Goal: Transaction & Acquisition: Book appointment/travel/reservation

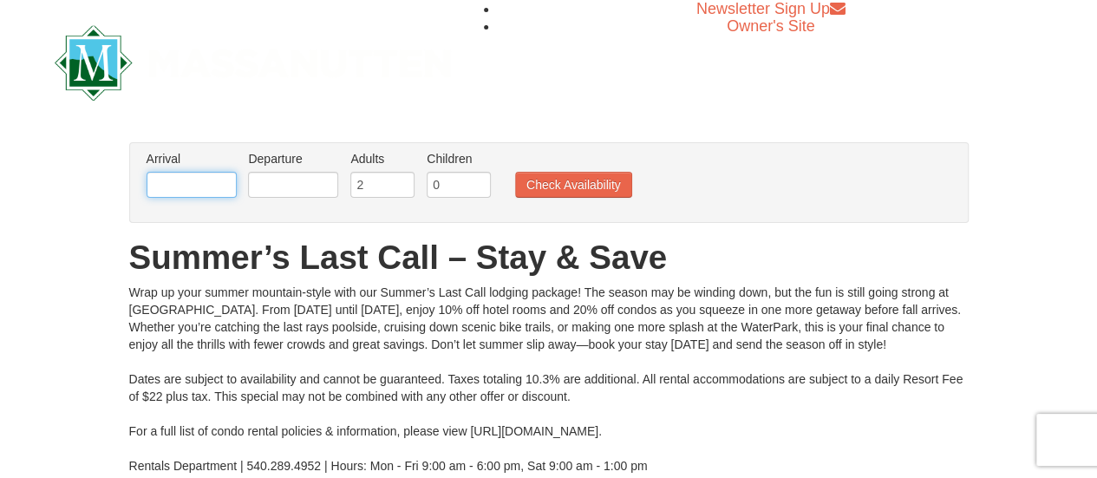
click at [199, 183] on input "text" at bounding box center [192, 185] width 90 height 26
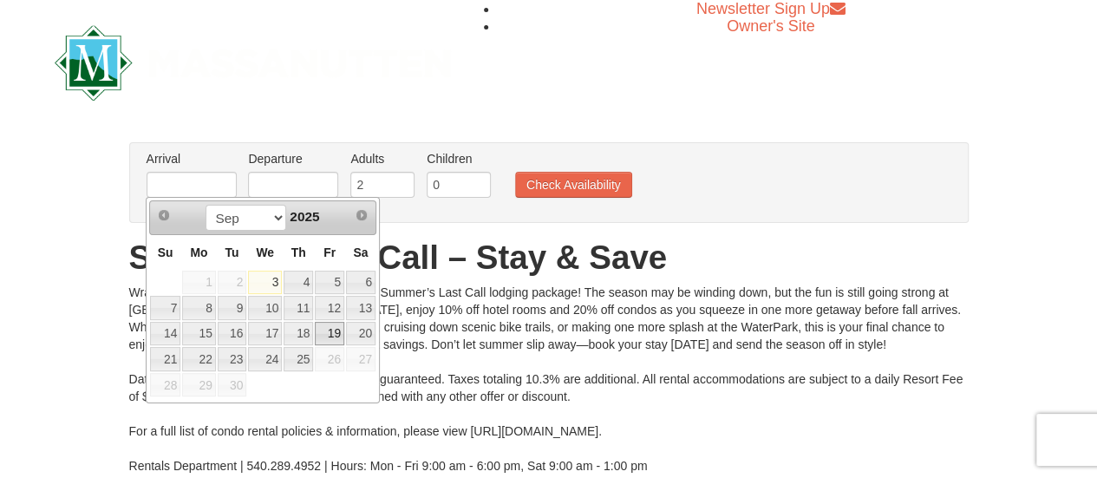
click at [333, 325] on link "19" at bounding box center [329, 334] width 29 height 24
type input "[DATE]"
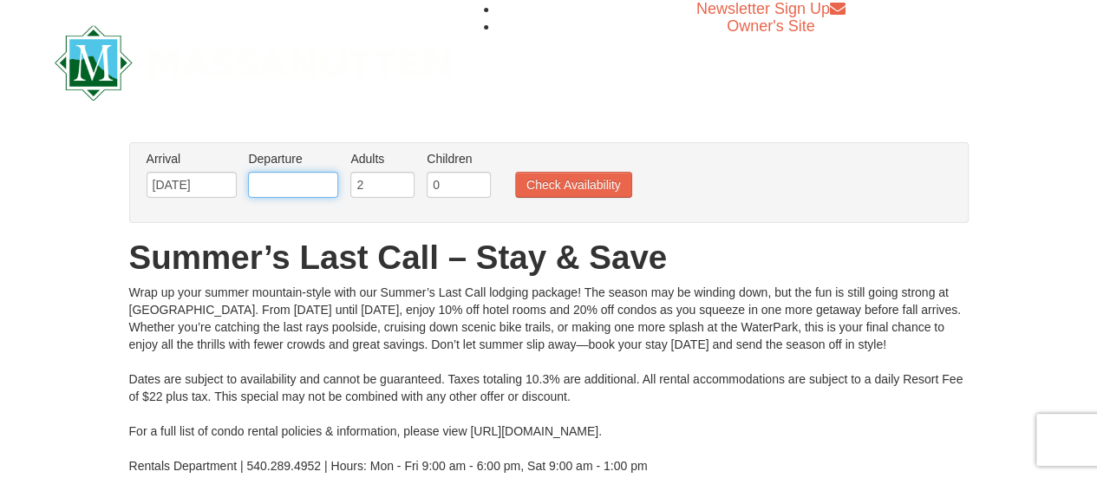
click at [296, 185] on input "text" at bounding box center [293, 185] width 90 height 26
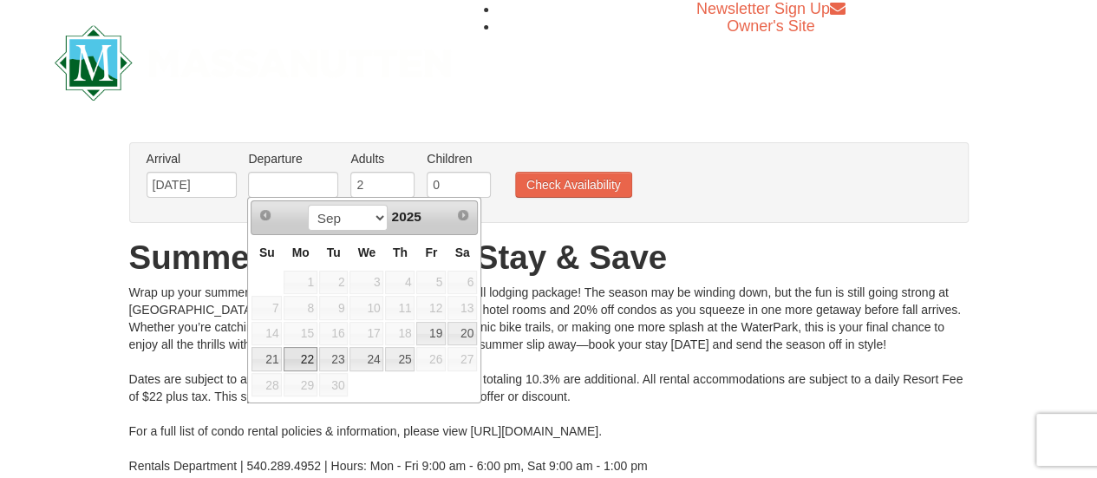
click at [298, 361] on link "22" at bounding box center [299, 359] width 33 height 24
type input "09/22/2025"
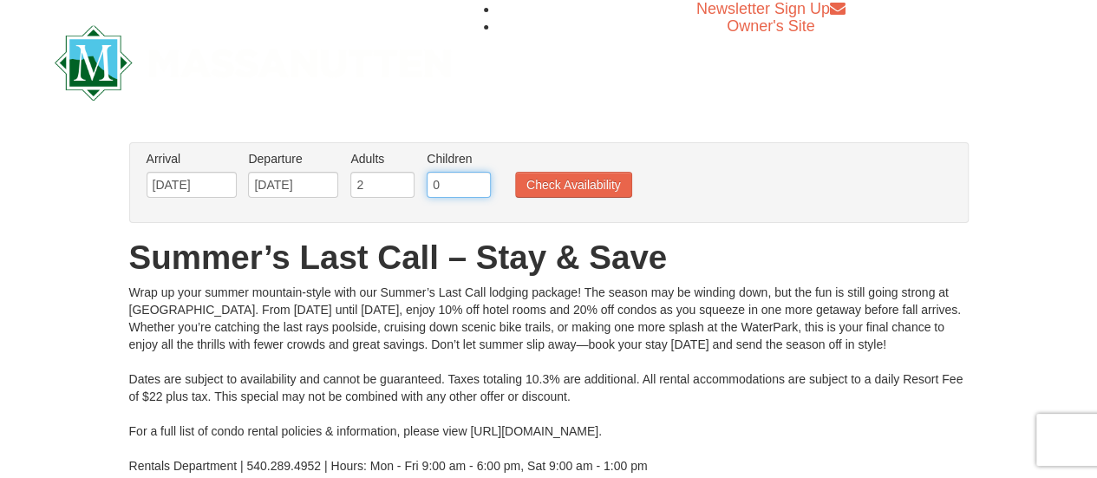
click at [444, 192] on input "0" at bounding box center [459, 185] width 64 height 26
click at [478, 179] on input "1" at bounding box center [459, 185] width 64 height 26
type input "2"
click at [478, 179] on input "2" at bounding box center [459, 185] width 64 height 26
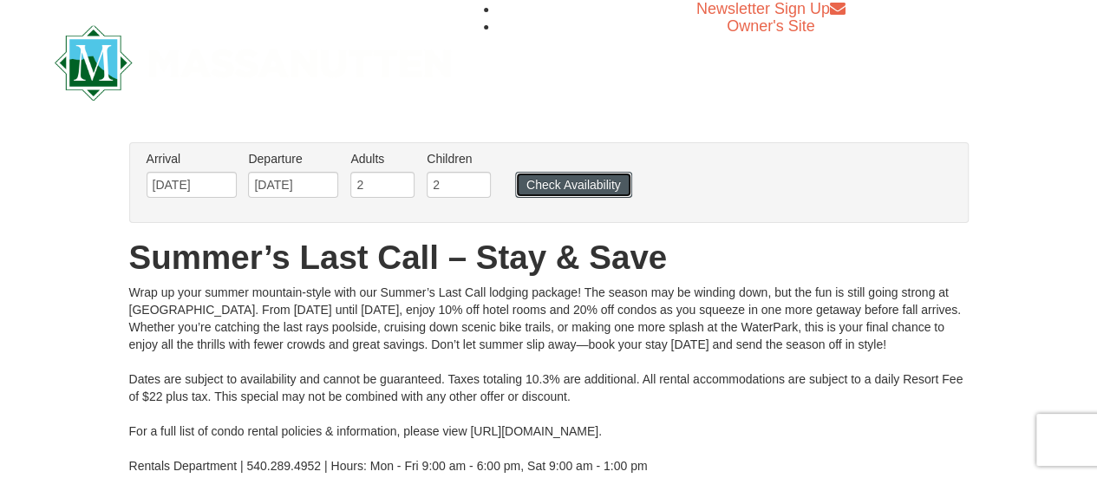
click at [536, 180] on button "Check Availability" at bounding box center [573, 185] width 117 height 26
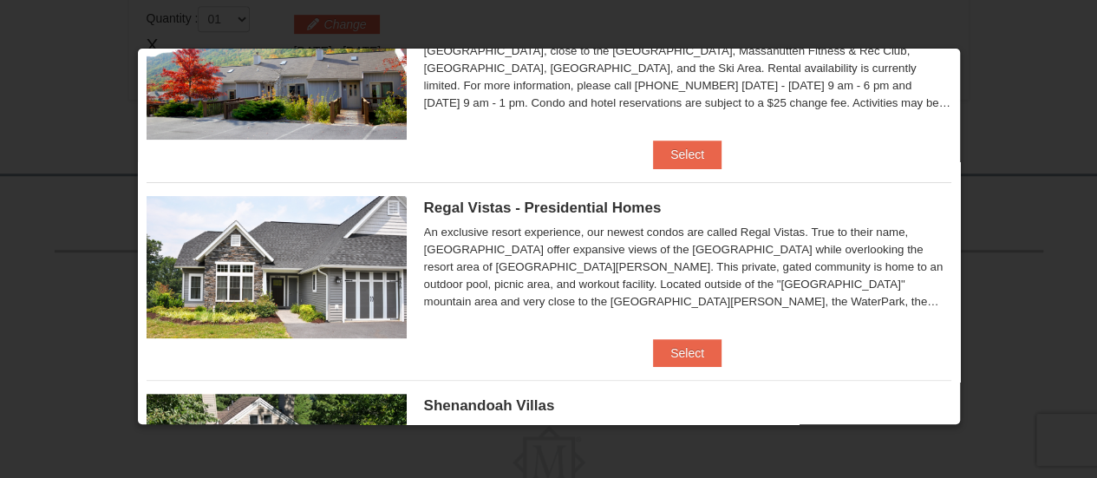
scroll to position [115, 0]
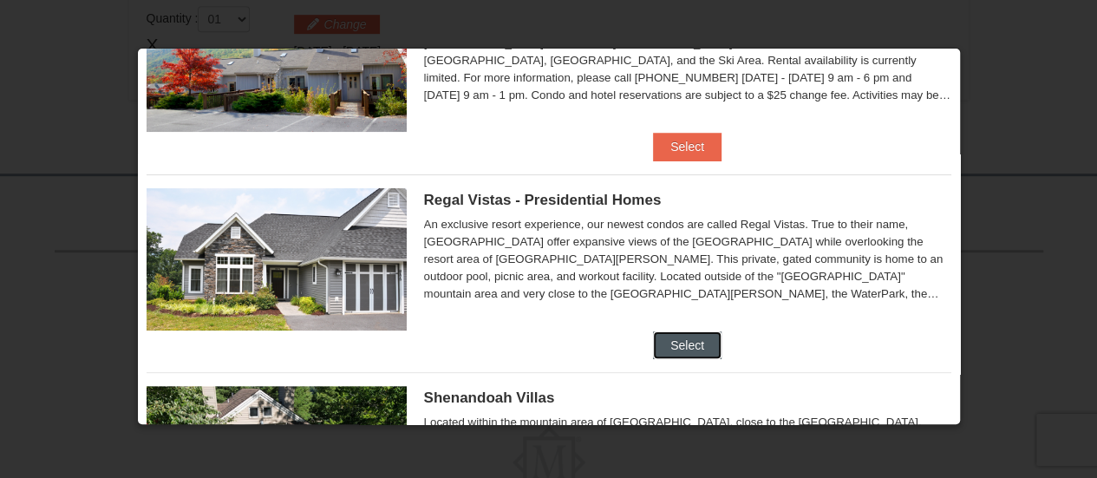
click at [681, 342] on button "Select" at bounding box center [687, 345] width 68 height 28
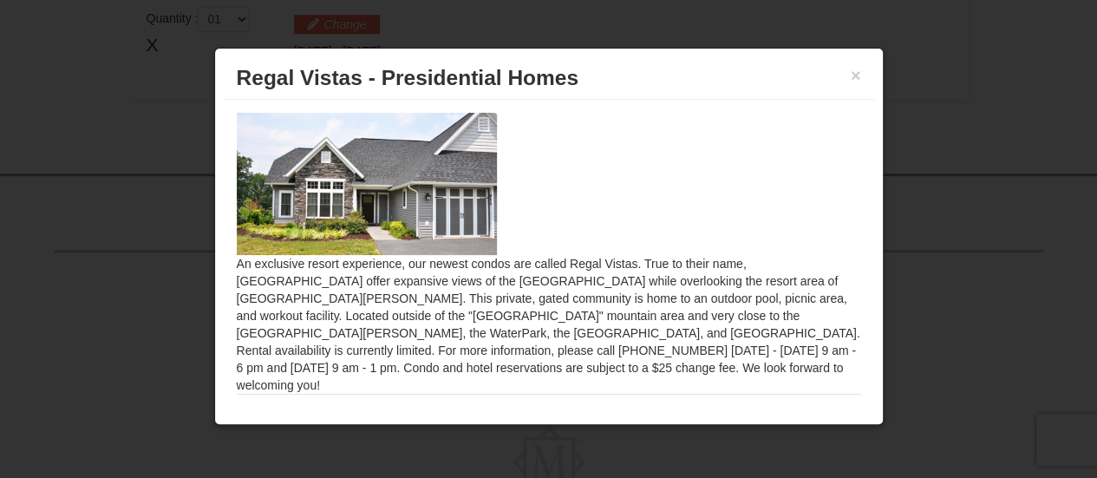
scroll to position [48, 0]
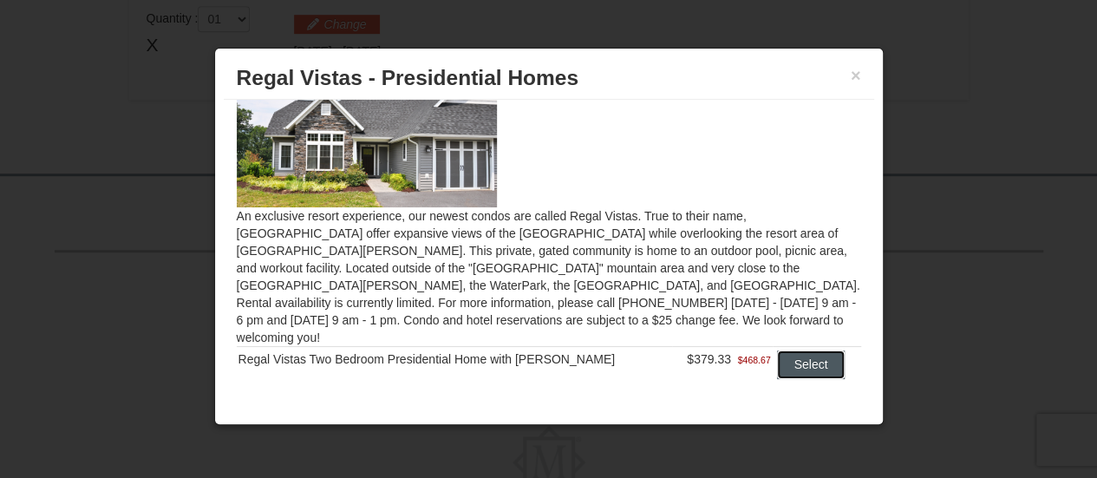
click at [789, 350] on button "Select" at bounding box center [811, 364] width 68 height 28
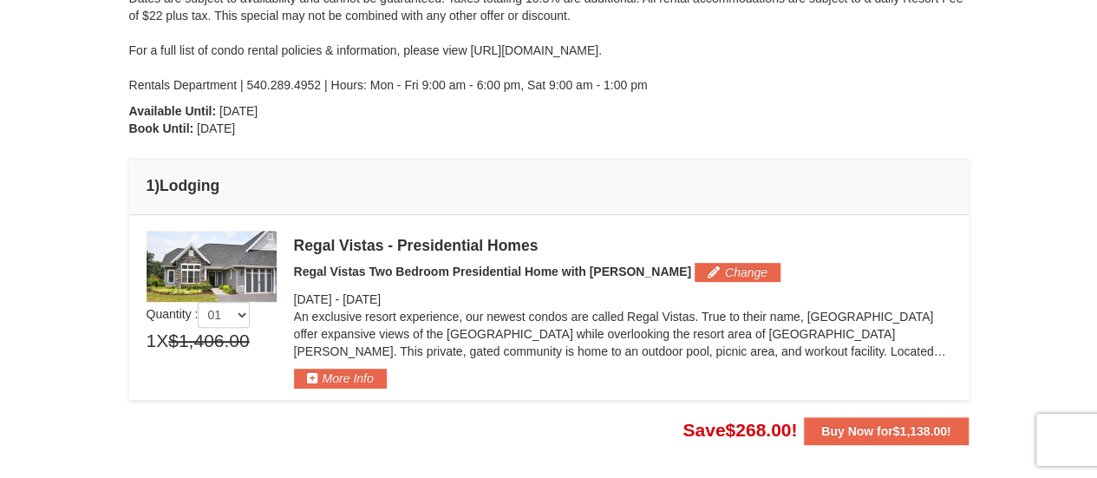
scroll to position [345, 0]
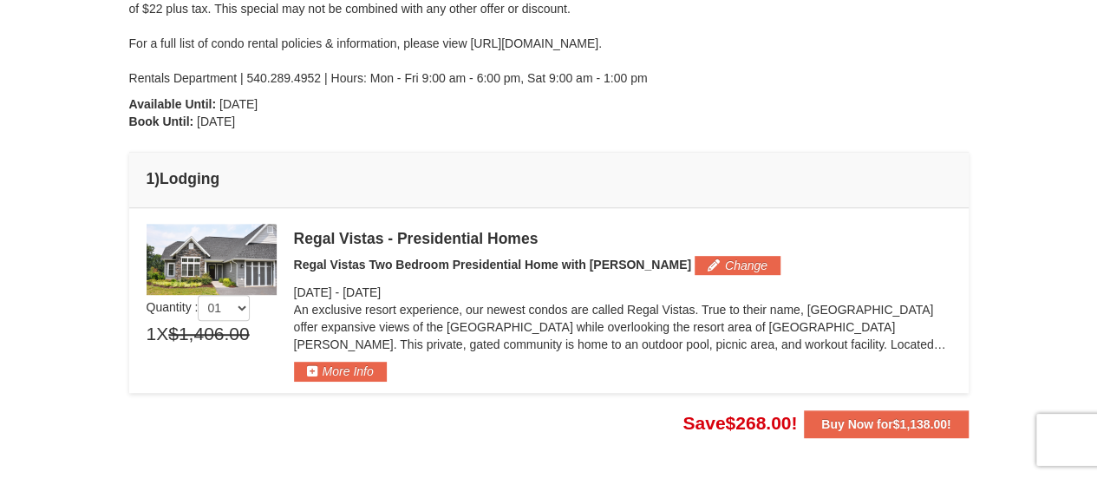
click at [210, 249] on img at bounding box center [212, 259] width 130 height 71
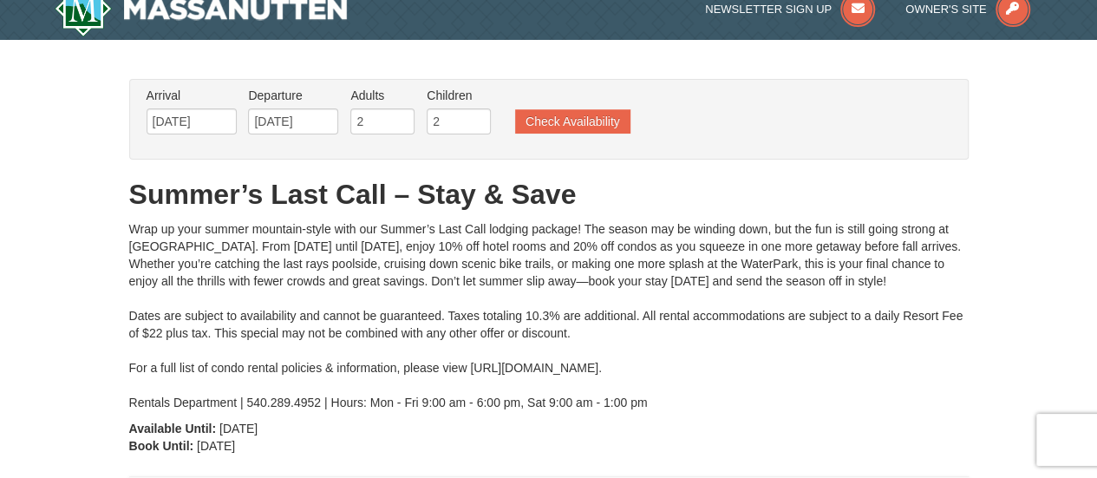
scroll to position [0, 0]
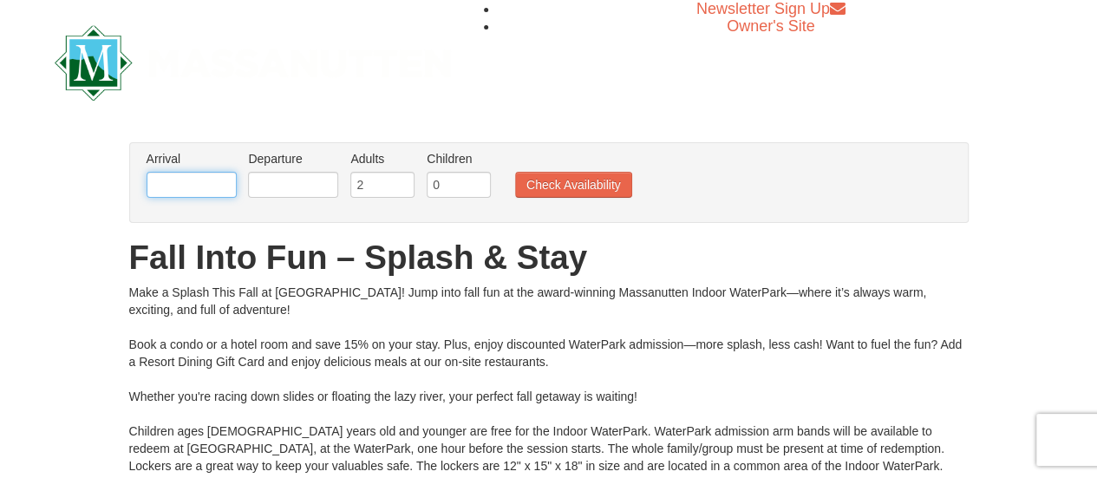
click at [195, 190] on input "text" at bounding box center [192, 185] width 90 height 26
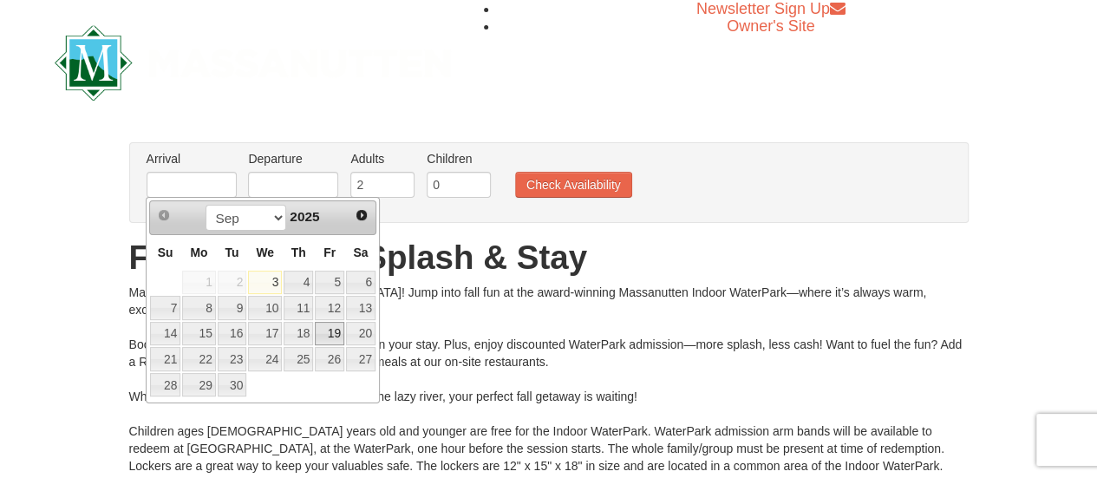
click at [332, 328] on link "19" at bounding box center [329, 334] width 29 height 24
type input "[DATE]"
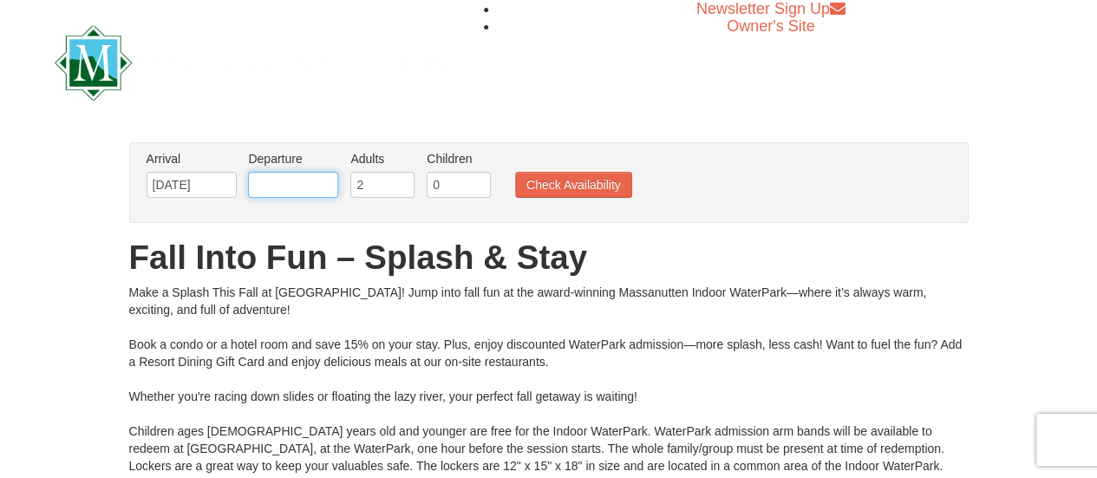
click at [308, 180] on input "text" at bounding box center [293, 185] width 90 height 26
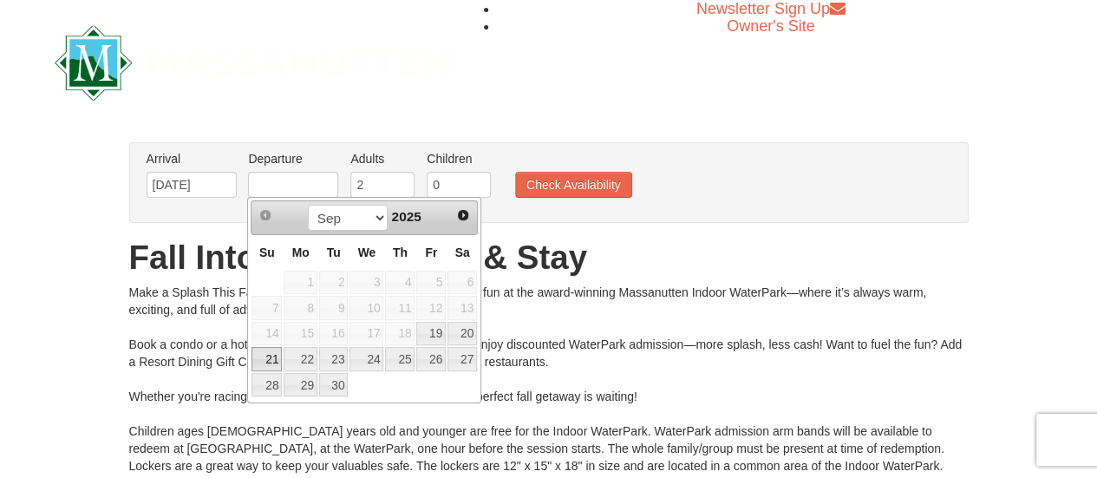
click at [267, 352] on link "21" at bounding box center [266, 359] width 30 height 24
type input "[DATE]"
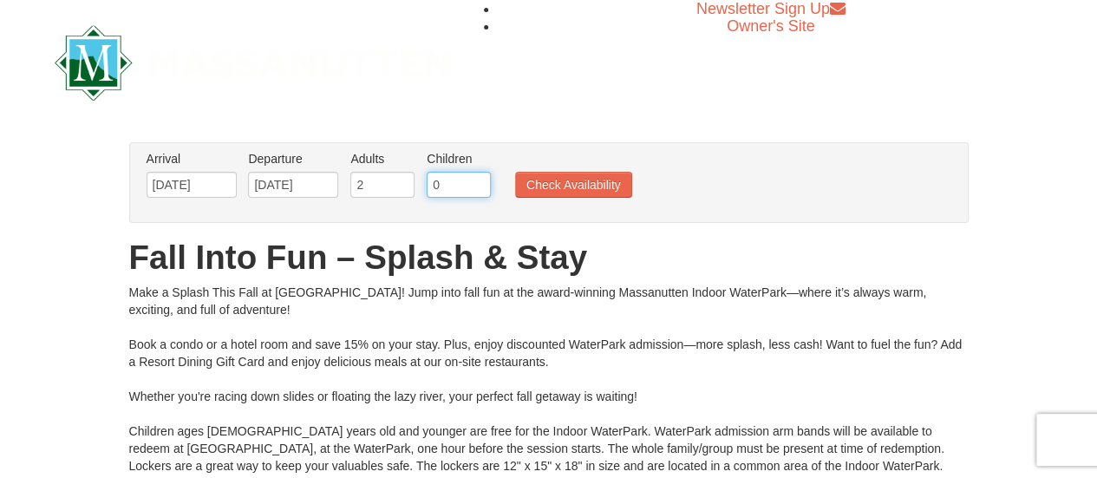
click at [452, 181] on input "0" at bounding box center [459, 185] width 64 height 26
click at [477, 179] on input "1" at bounding box center [459, 185] width 64 height 26
type input "2"
click at [477, 179] on input "2" at bounding box center [459, 185] width 64 height 26
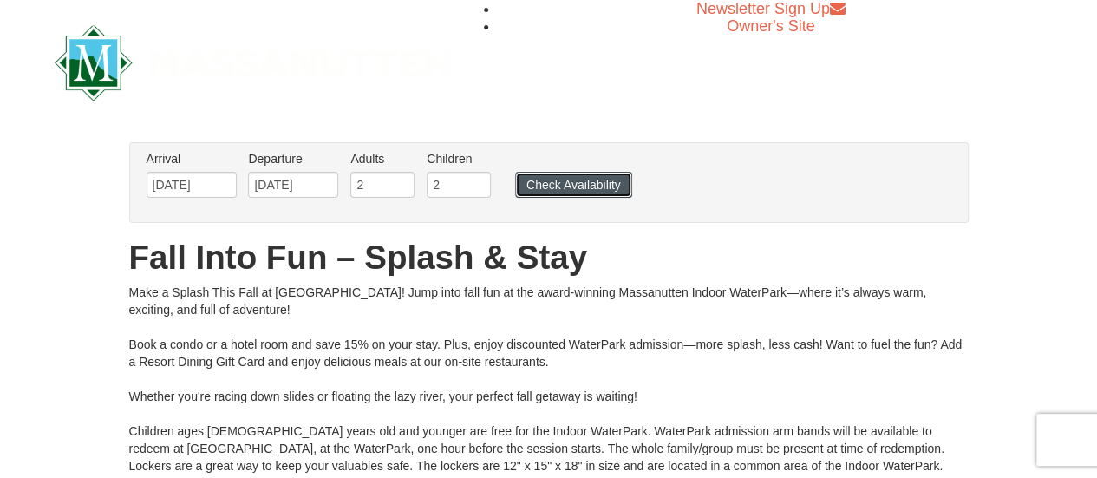
click at [555, 176] on button "Check Availability" at bounding box center [573, 185] width 117 height 26
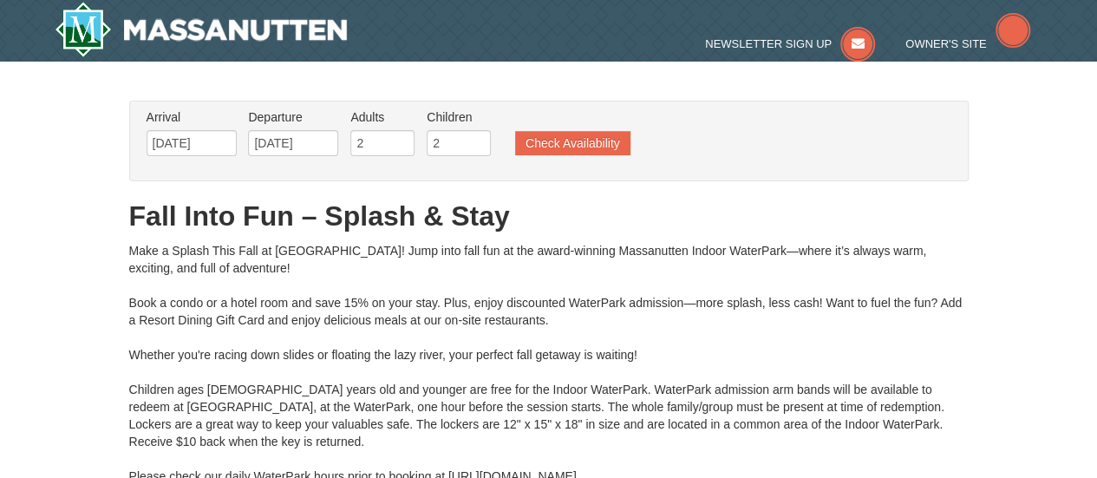
type input "09/20/2025"
type input "[DATE]"
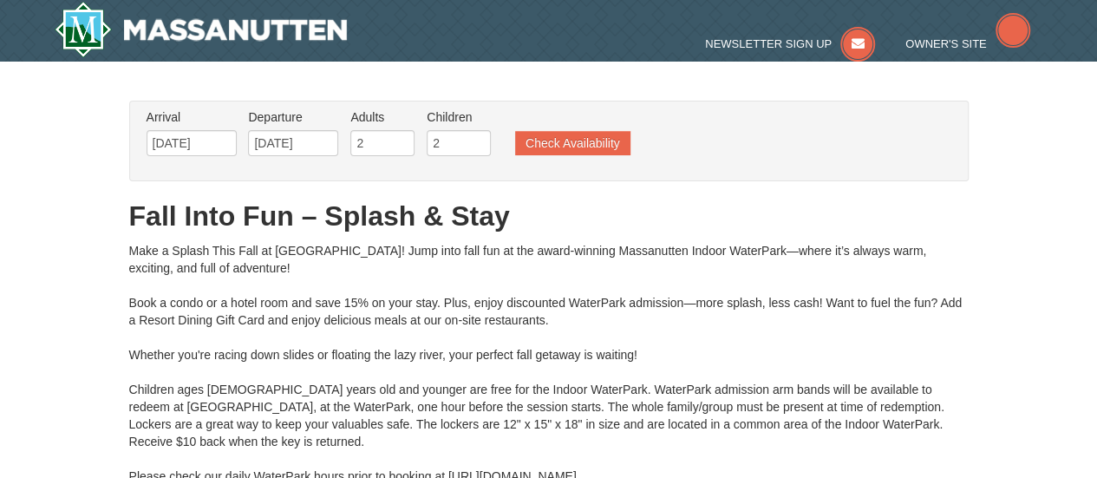
type input "[DATE]"
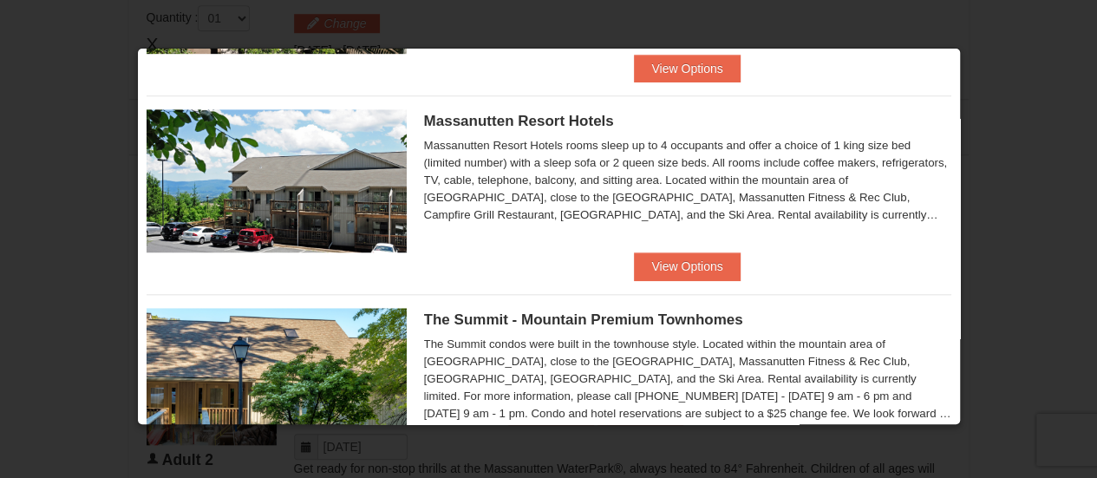
scroll to position [593, 0]
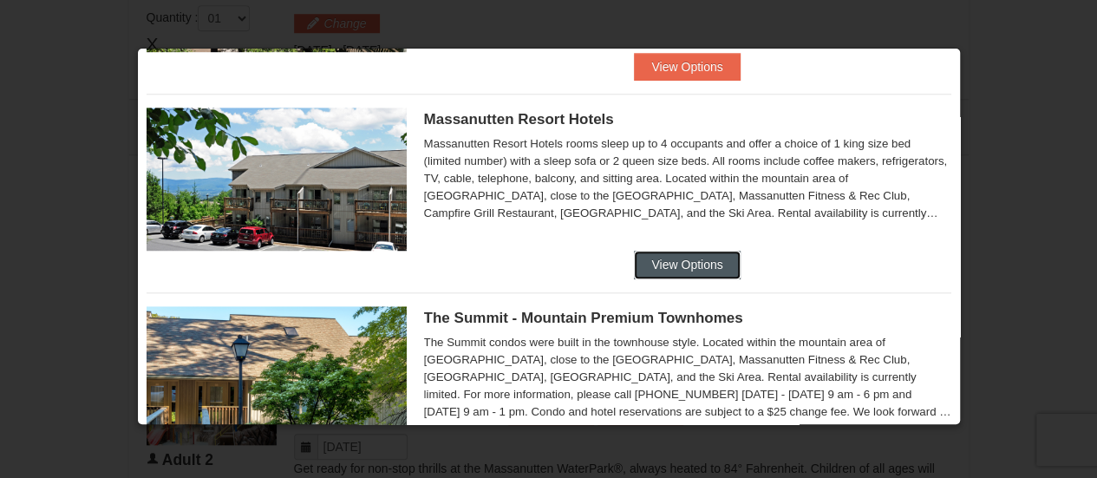
click at [653, 263] on button "View Options" at bounding box center [687, 265] width 106 height 28
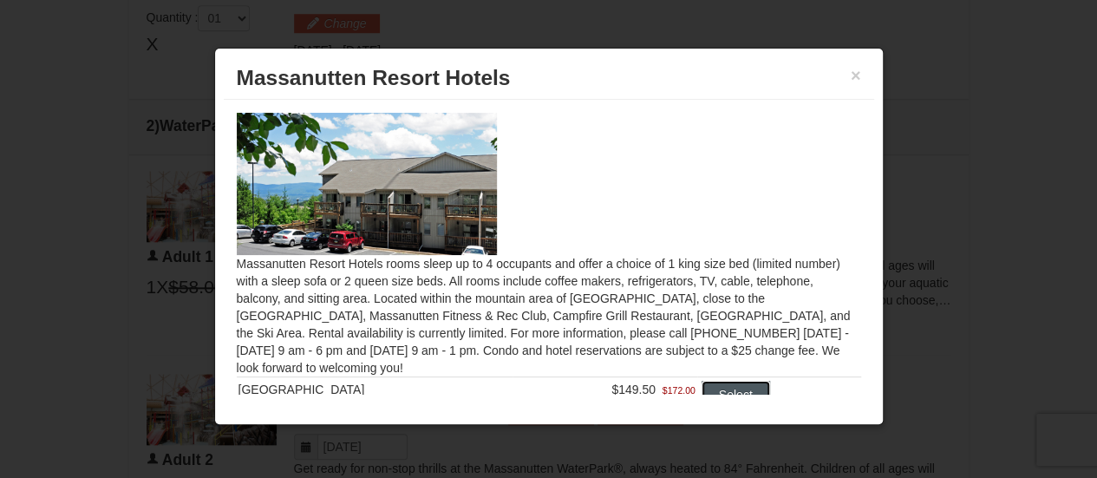
click at [710, 387] on button "Select" at bounding box center [735, 395] width 68 height 28
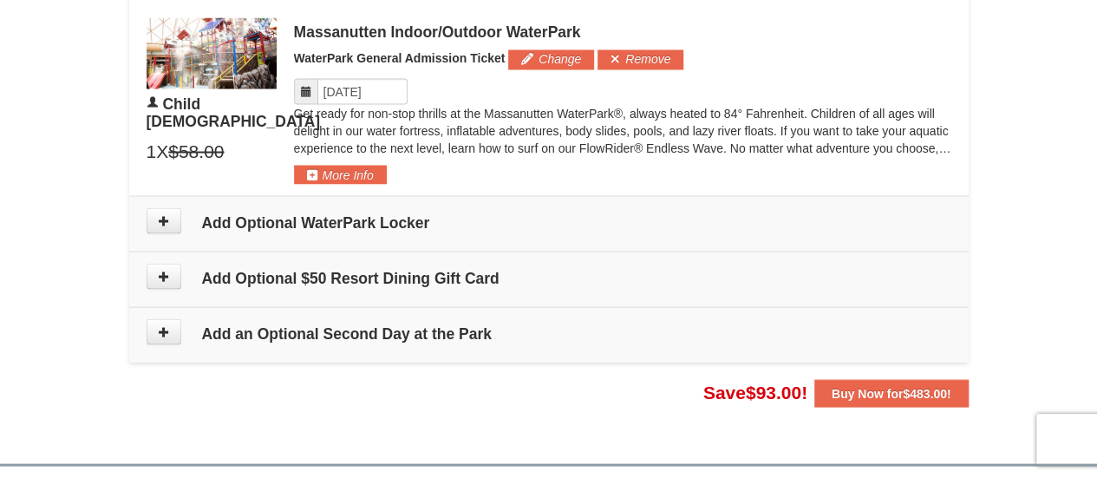
scroll to position [1583, 0]
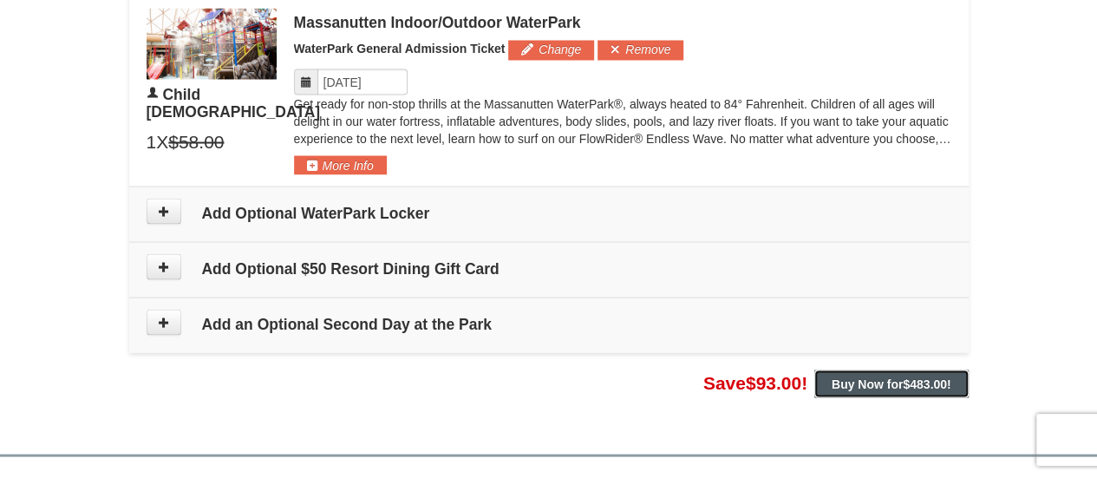
click at [864, 376] on strong "Buy Now for $483.00 !" at bounding box center [891, 383] width 120 height 14
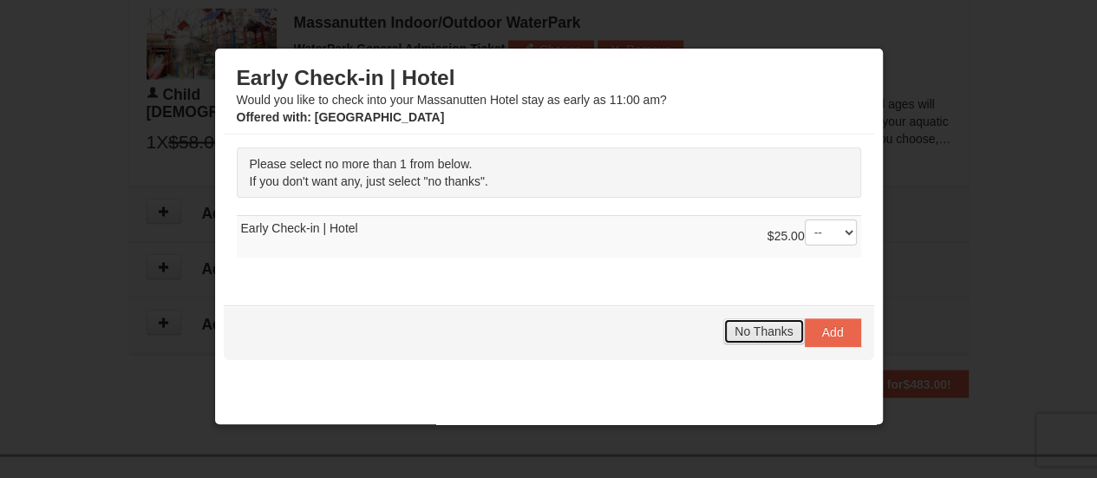
click at [744, 329] on span "No Thanks" at bounding box center [763, 331] width 58 height 14
